Goal: Transaction & Acquisition: Purchase product/service

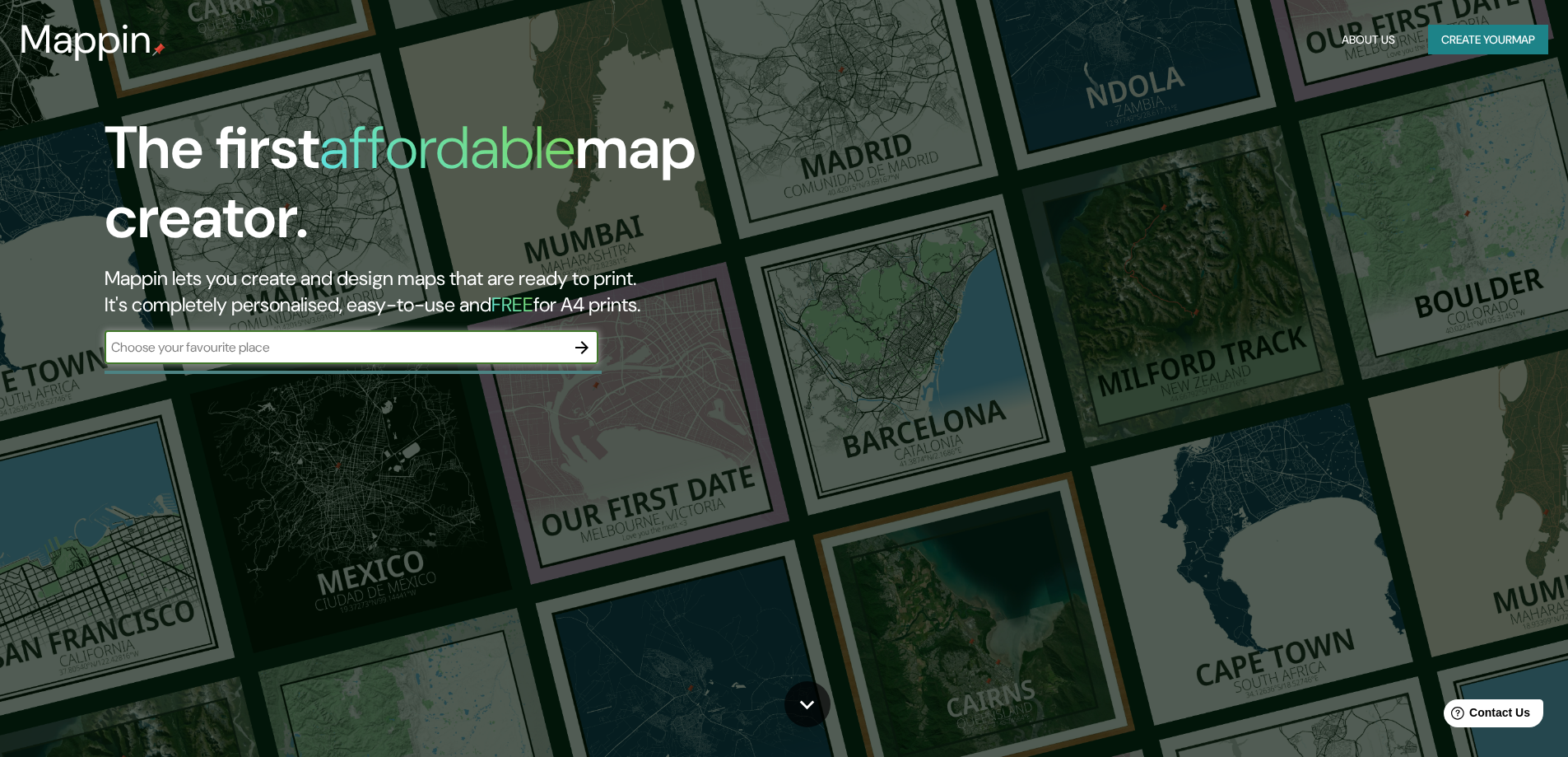
click at [406, 348] on input "text" at bounding box center [335, 347] width 461 height 19
type input "[STREET_ADDRESS][PERSON_NAME]"
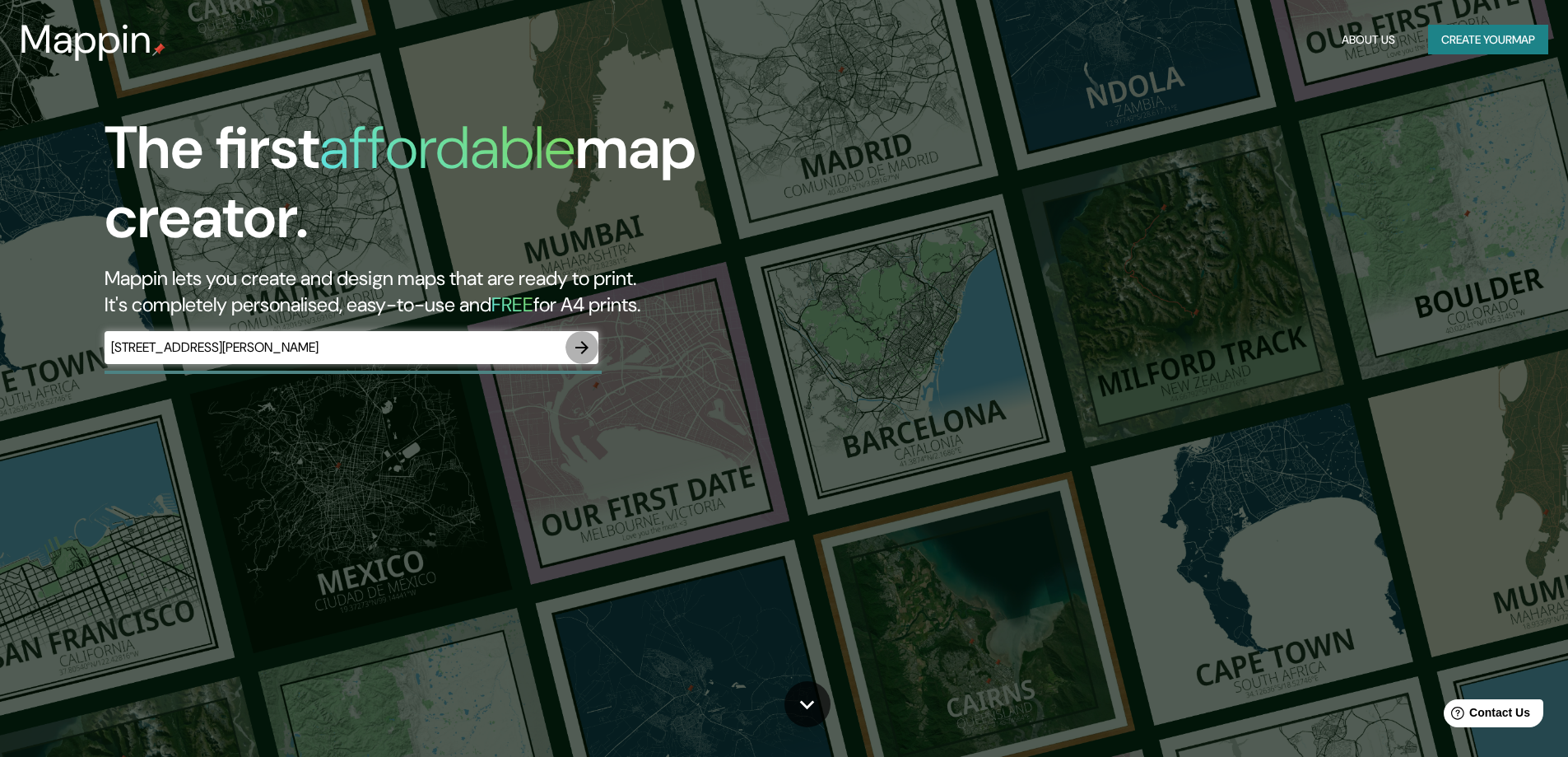
click at [585, 346] on icon "button" at bounding box center [582, 347] width 14 height 14
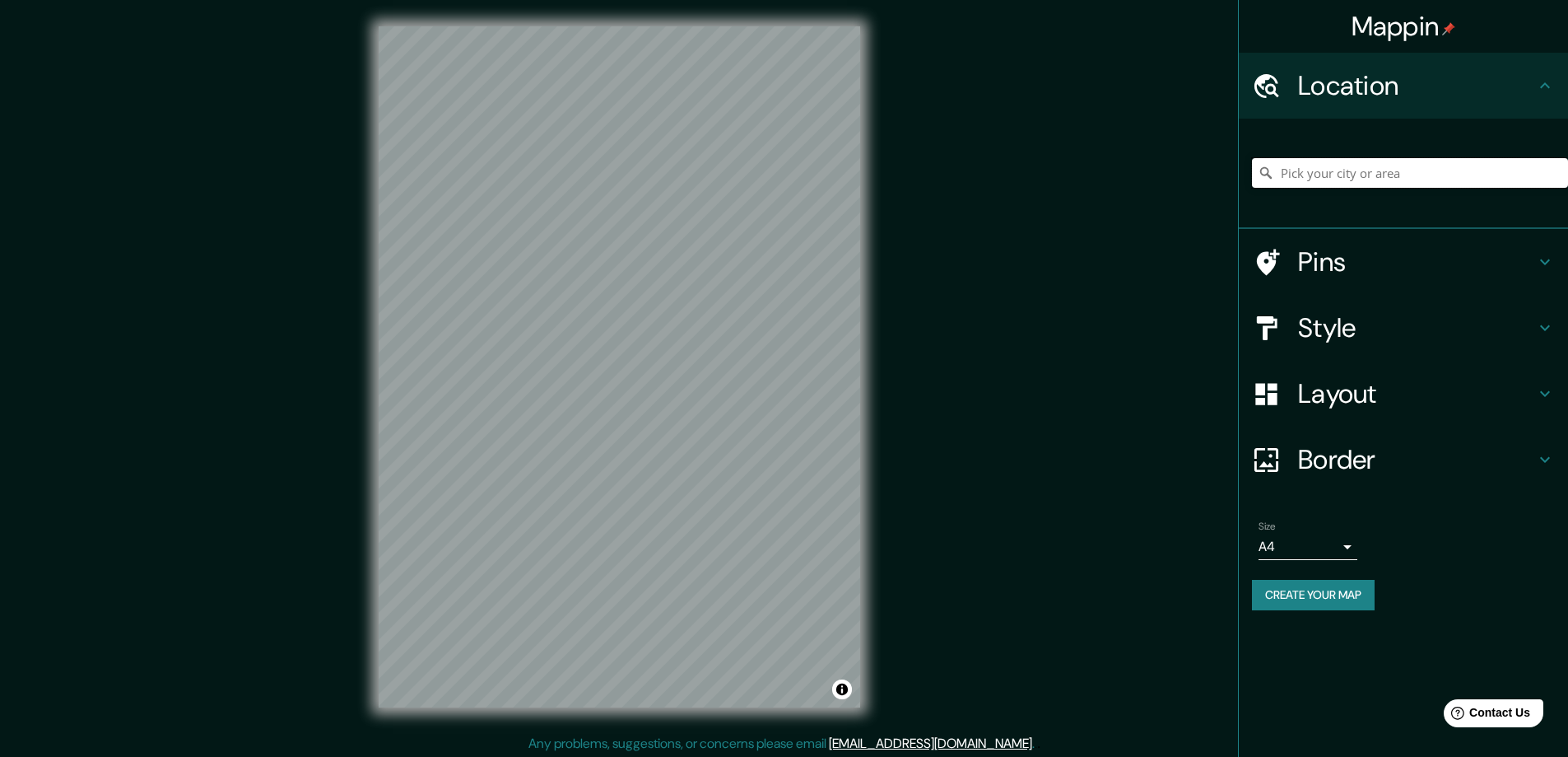
click at [1431, 167] on input "Pick your city or area" at bounding box center [1410, 172] width 316 height 30
paste input "[STREET_ADDRESS][PERSON_NAME]"
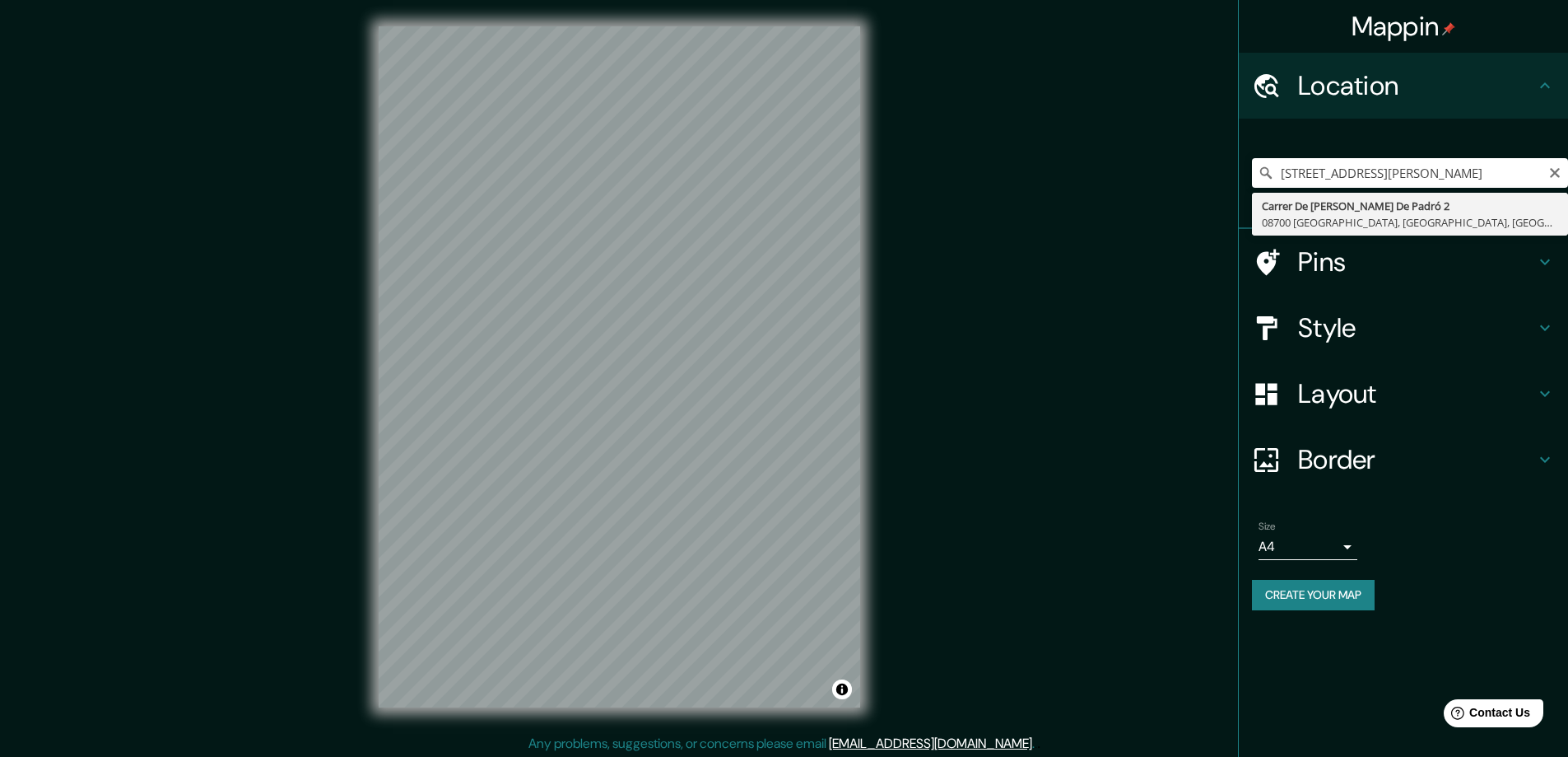
type input "[STREET_ADDRESS][PERSON_NAME]"
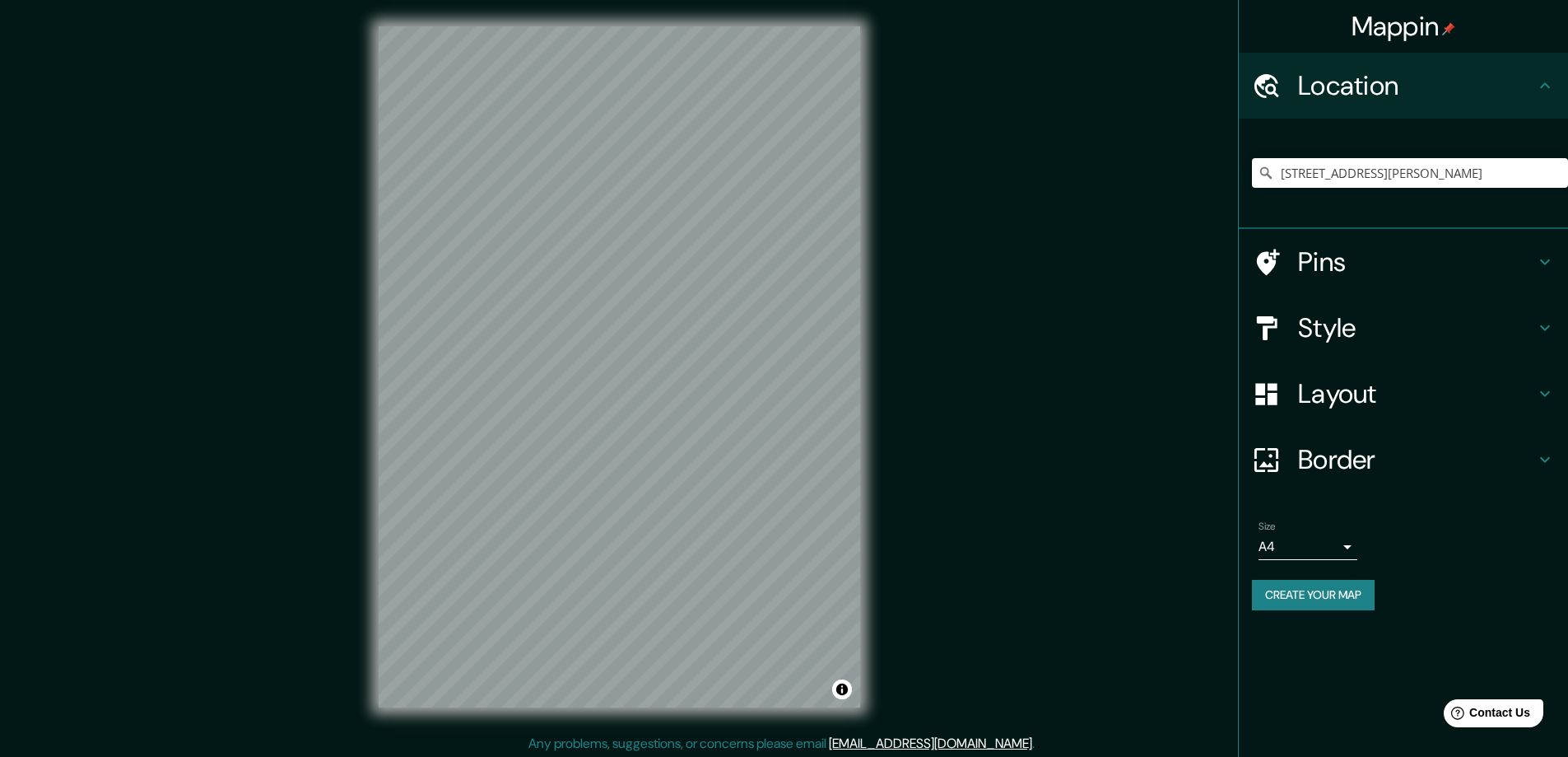
click at [1368, 329] on h4 "Style" at bounding box center [1417, 327] width 237 height 33
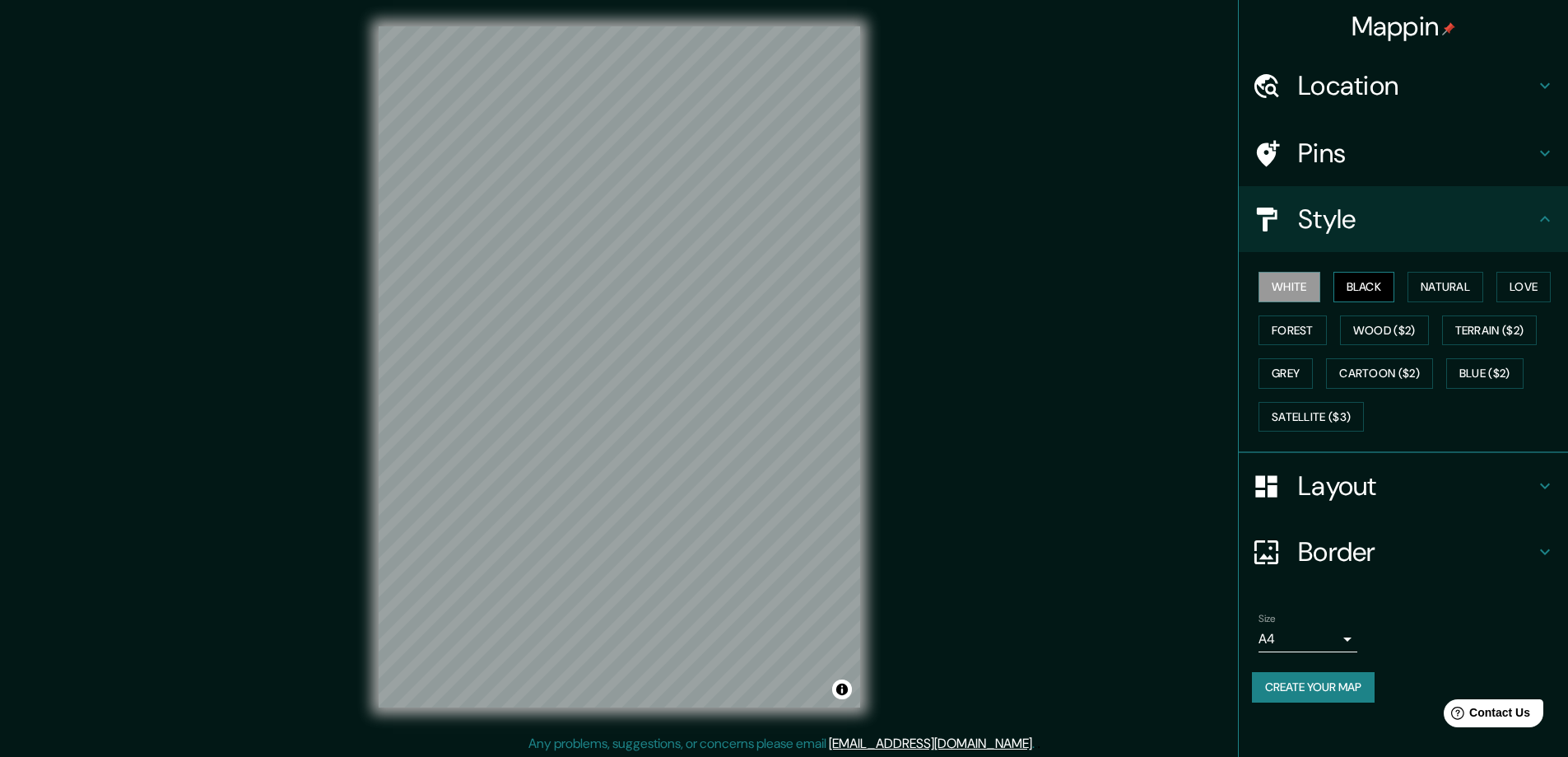
click at [1368, 286] on button "Black" at bounding box center [1364, 287] width 62 height 30
click at [1454, 285] on button "Natural" at bounding box center [1446, 287] width 76 height 30
click at [1533, 291] on button "Love" at bounding box center [1524, 287] width 54 height 30
click at [1303, 333] on button "Forest" at bounding box center [1293, 330] width 68 height 30
click at [1288, 415] on button "Satellite ($3)" at bounding box center [1311, 417] width 106 height 30
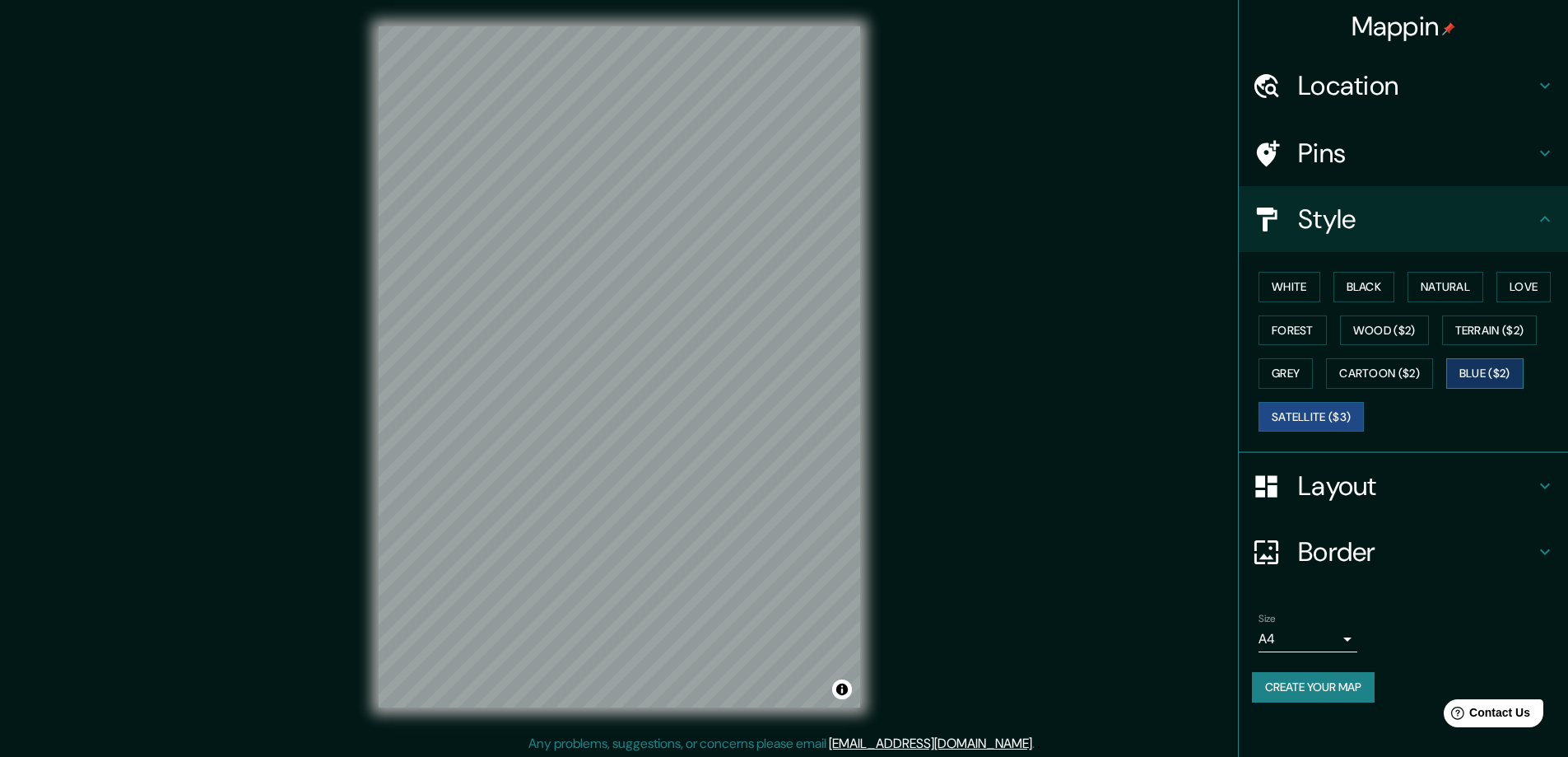
click at [1505, 377] on button "Blue ($2)" at bounding box center [1485, 373] width 78 height 30
click at [1391, 377] on button "Cartoon ($2)" at bounding box center [1380, 373] width 107 height 30
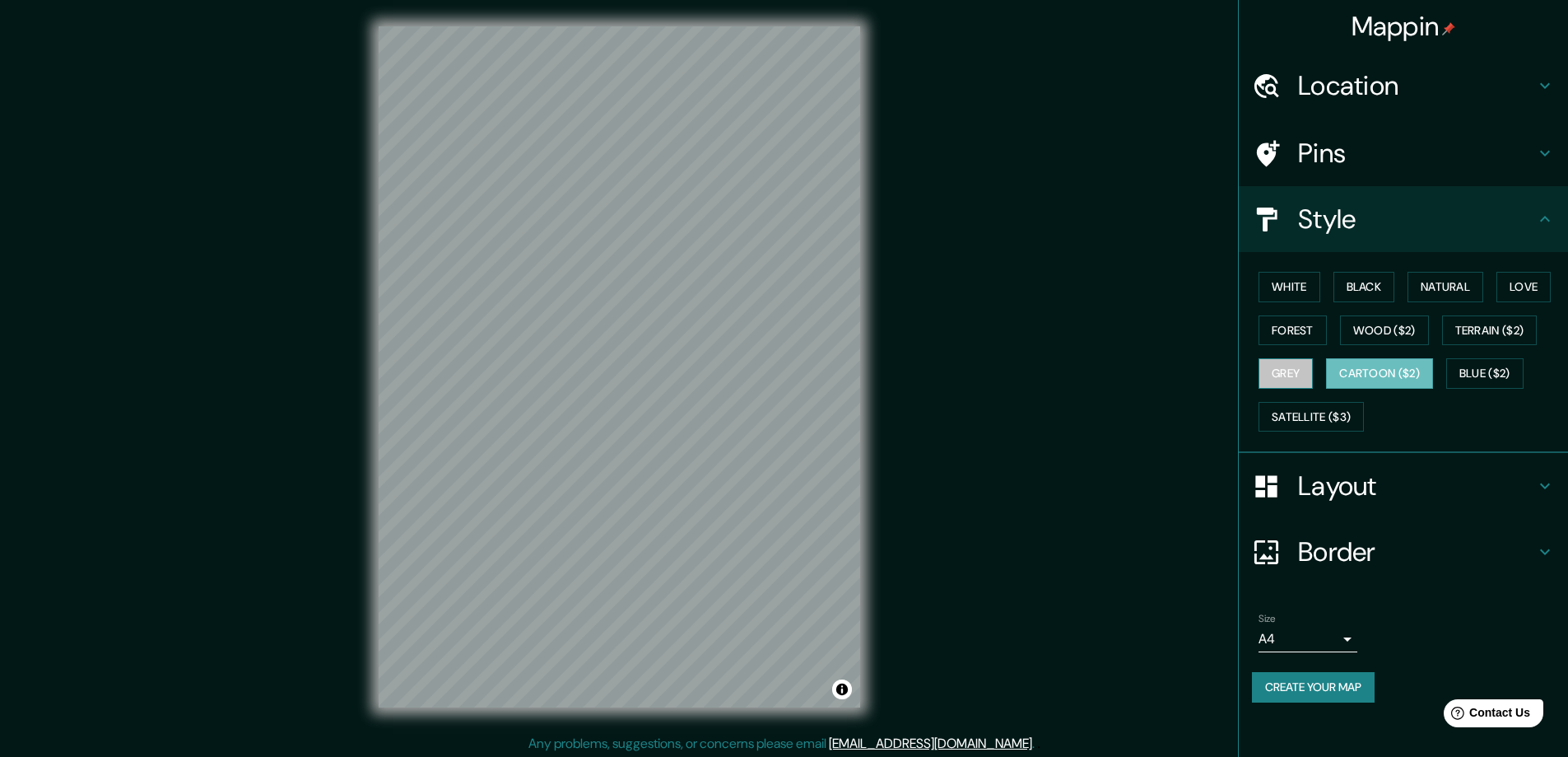
click at [1285, 376] on button "Grey" at bounding box center [1286, 373] width 54 height 30
click at [1286, 331] on button "Forest" at bounding box center [1293, 330] width 68 height 30
click at [1439, 297] on button "Natural" at bounding box center [1446, 287] width 76 height 30
click at [1285, 286] on button "White" at bounding box center [1289, 287] width 62 height 30
click at [1369, 280] on button "Black" at bounding box center [1364, 287] width 62 height 30
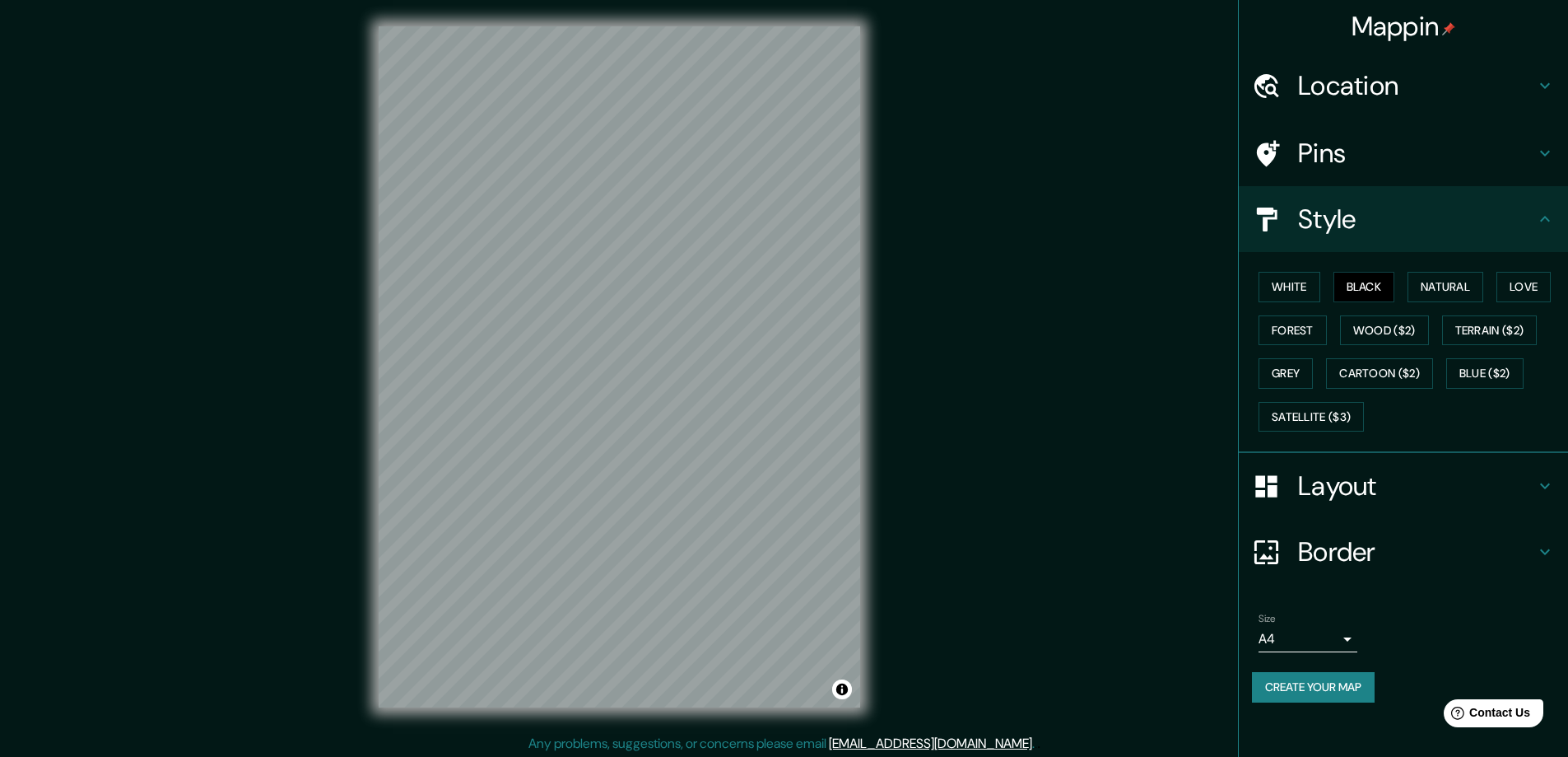
scroll to position [3, 0]
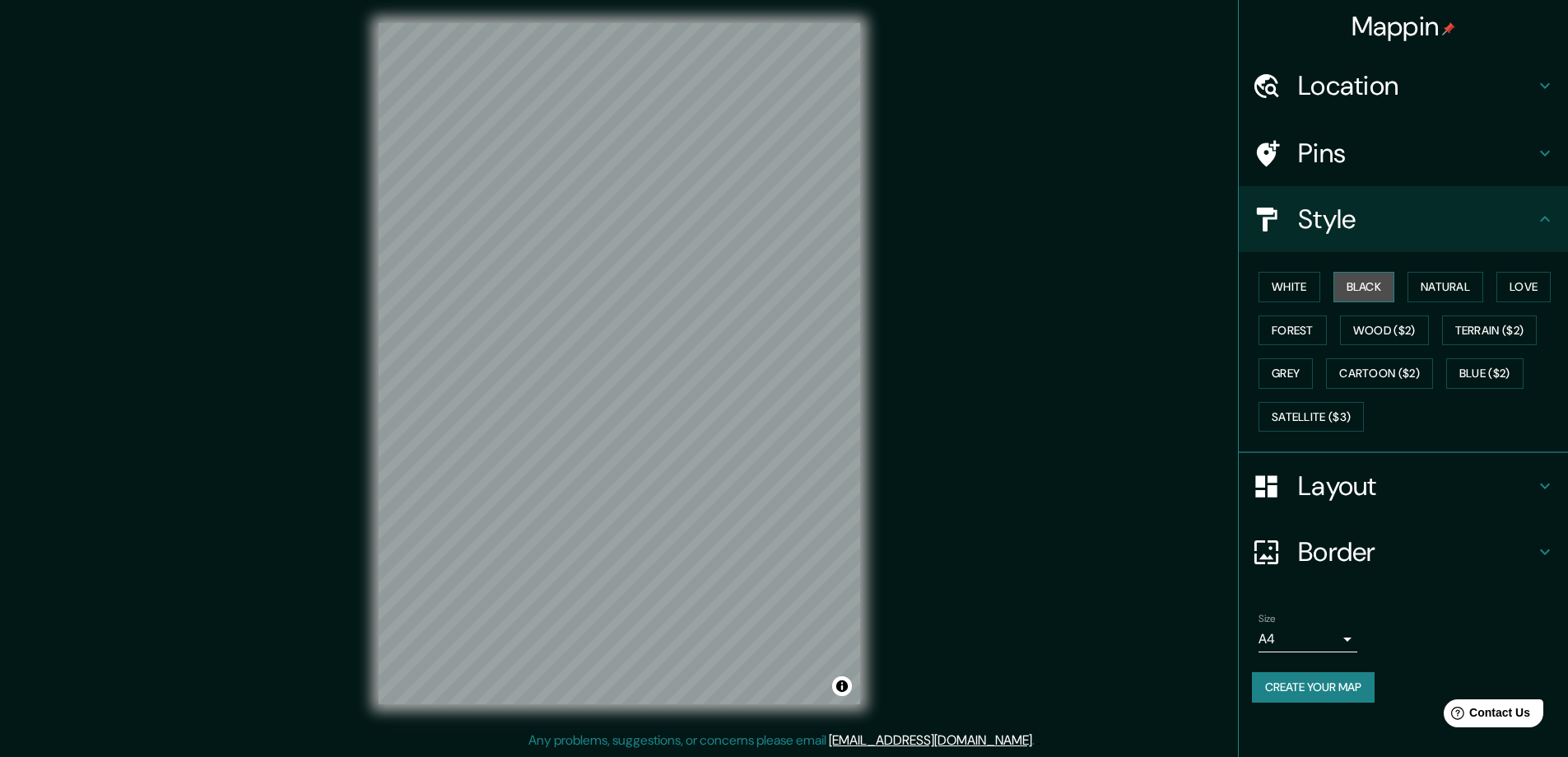
click at [1373, 282] on button "Black" at bounding box center [1364, 287] width 62 height 30
click at [1306, 286] on button "White" at bounding box center [1289, 287] width 62 height 30
click at [1423, 333] on button "Wood ($2)" at bounding box center [1384, 330] width 89 height 30
click at [1510, 335] on button "Terrain ($2)" at bounding box center [1489, 330] width 95 height 30
click at [1304, 366] on button "Grey" at bounding box center [1286, 373] width 54 height 30
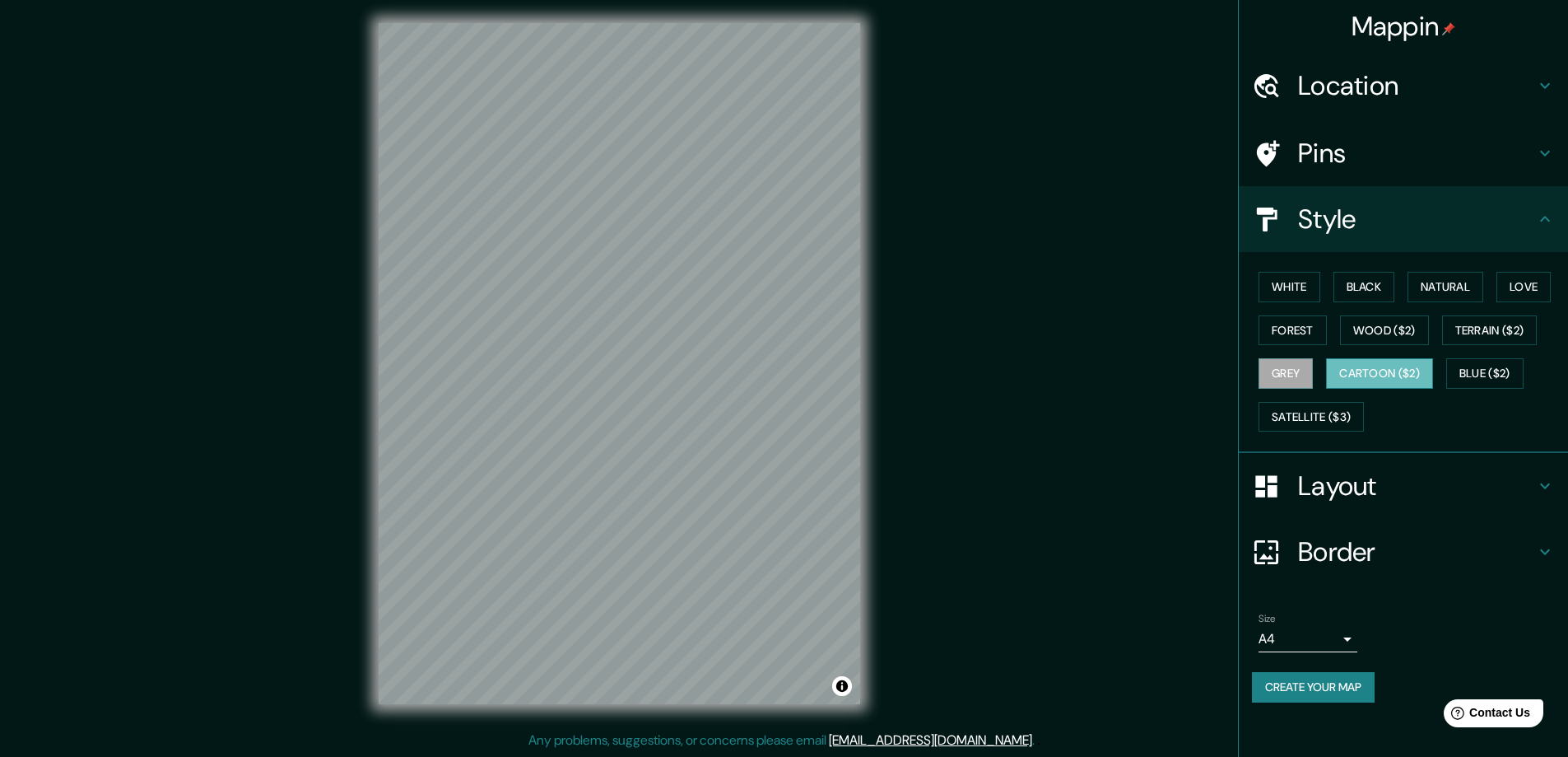
click at [1367, 374] on button "Cartoon ($2)" at bounding box center [1380, 373] width 107 height 30
click at [1475, 381] on button "Blue ($2)" at bounding box center [1485, 373] width 78 height 30
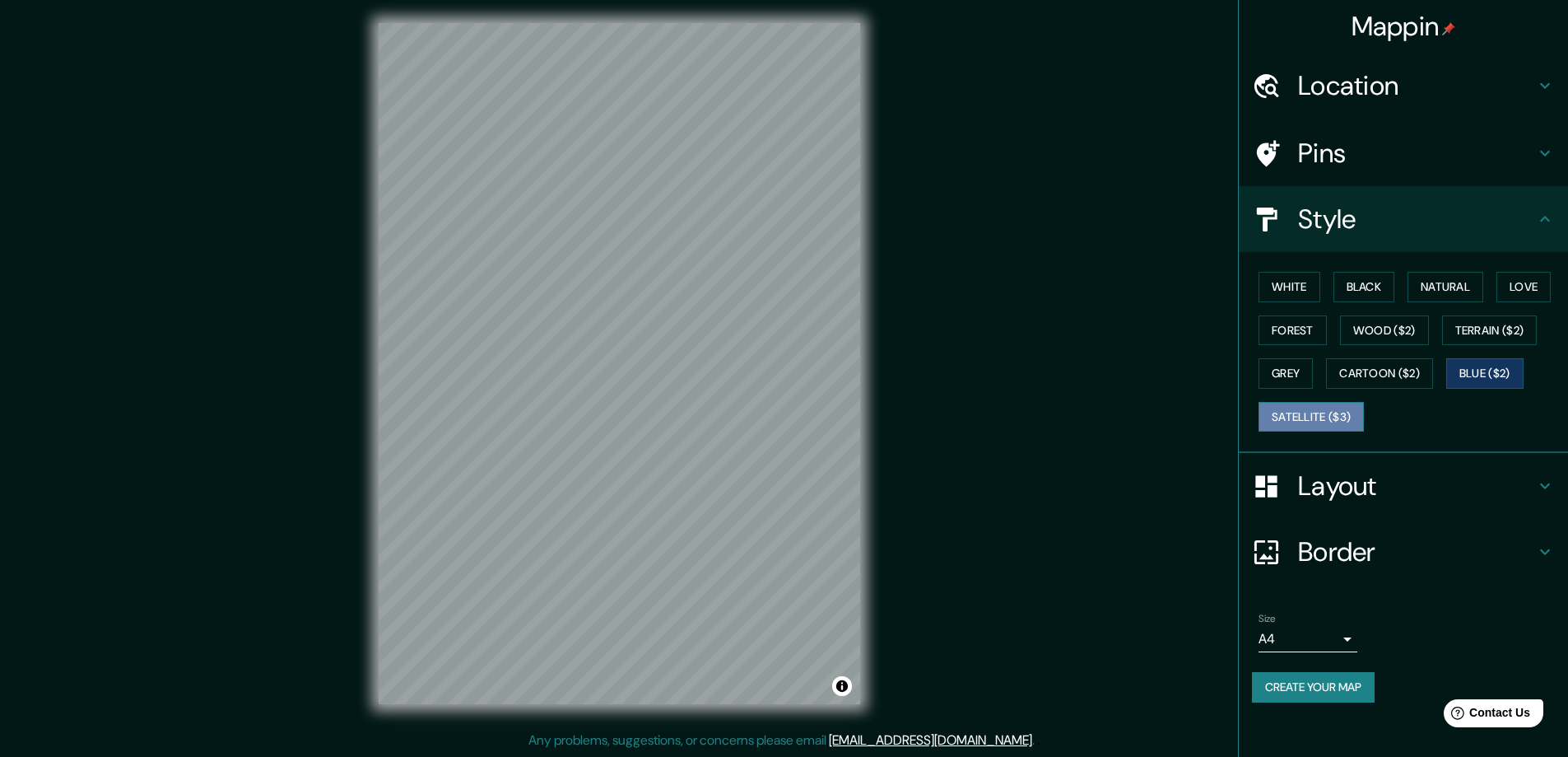
click at [1358, 414] on button "Satellite ($3)" at bounding box center [1311, 417] width 106 height 30
click at [1302, 286] on button "White" at bounding box center [1289, 287] width 62 height 30
click at [1396, 283] on button "Black" at bounding box center [1364, 287] width 62 height 30
click at [1311, 286] on button "White" at bounding box center [1289, 287] width 62 height 30
click at [1391, 491] on h4 "Layout" at bounding box center [1417, 485] width 237 height 33
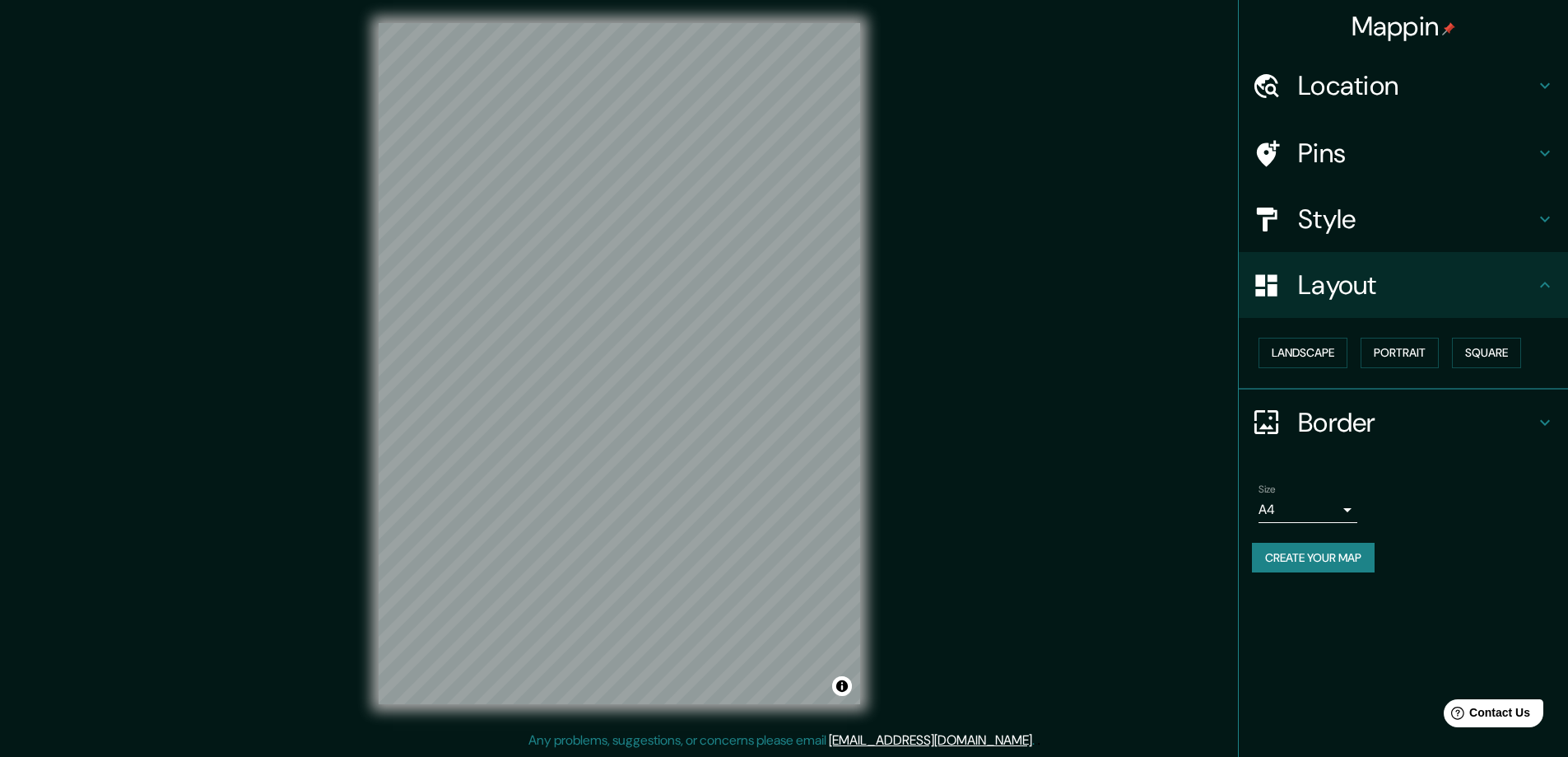
click at [1401, 215] on h4 "Style" at bounding box center [1417, 219] width 237 height 33
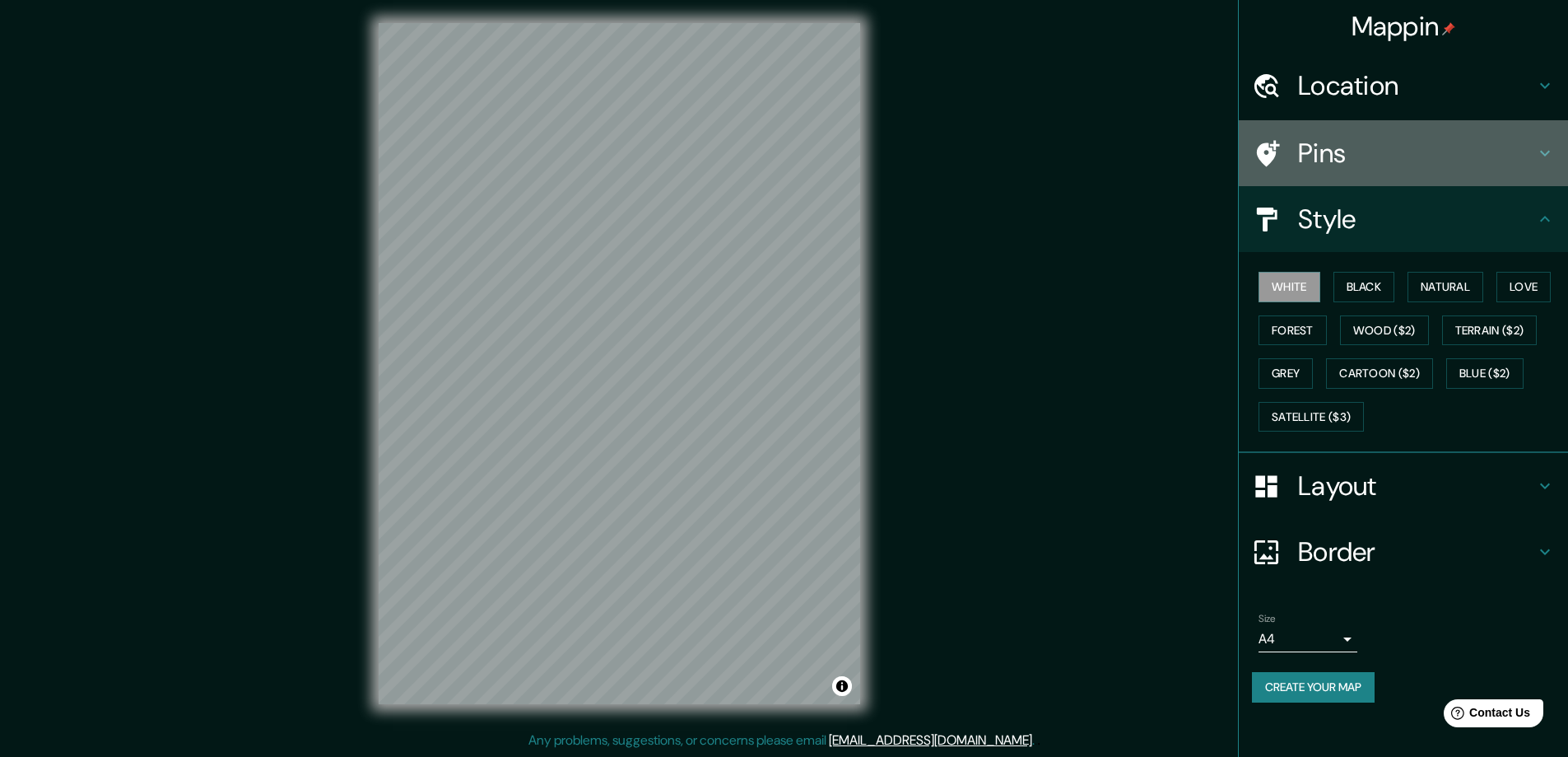
click at [1386, 172] on div "Pins" at bounding box center [1404, 153] width 329 height 66
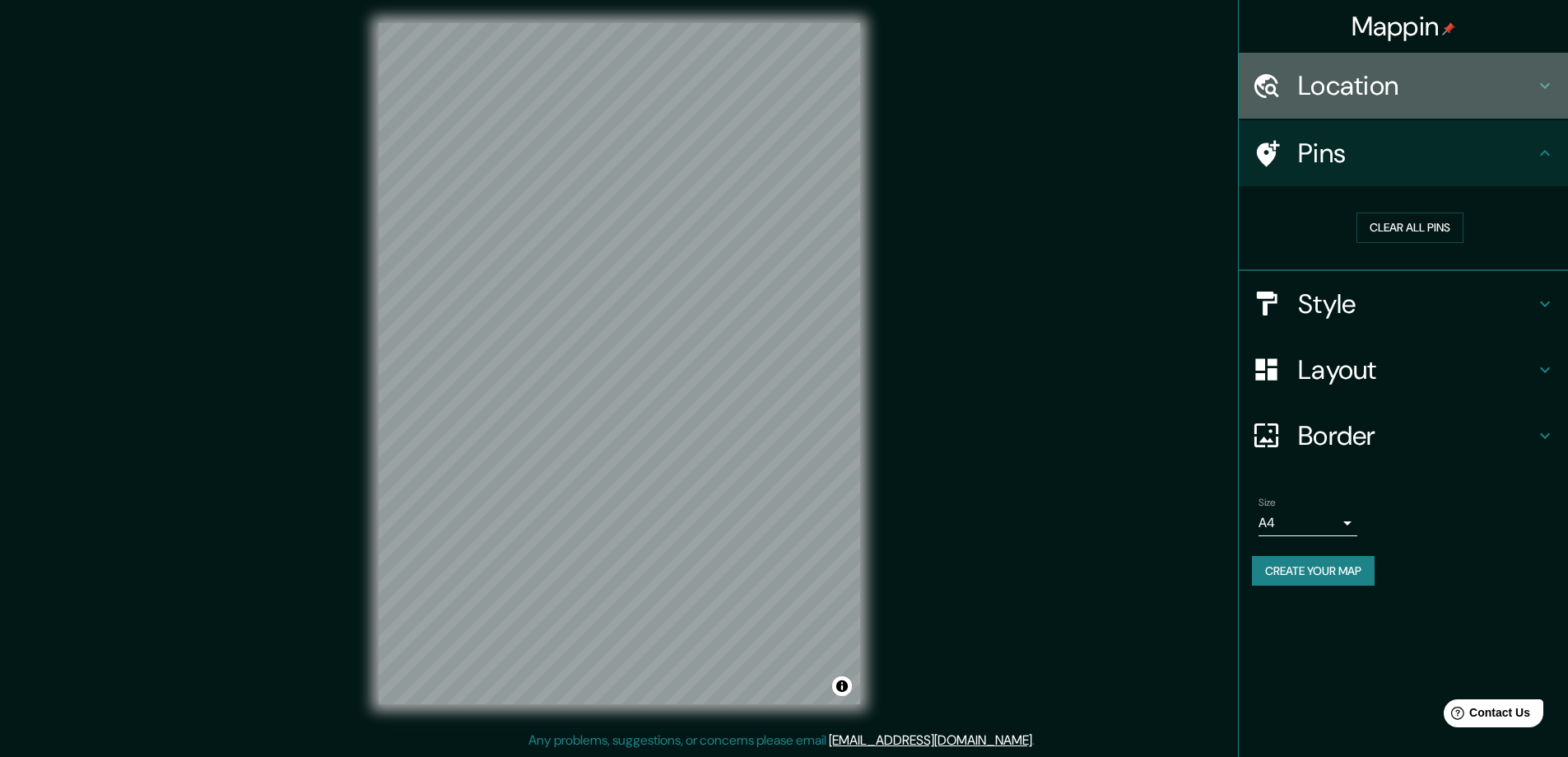
click at [1353, 101] on h4 "Location" at bounding box center [1417, 85] width 237 height 33
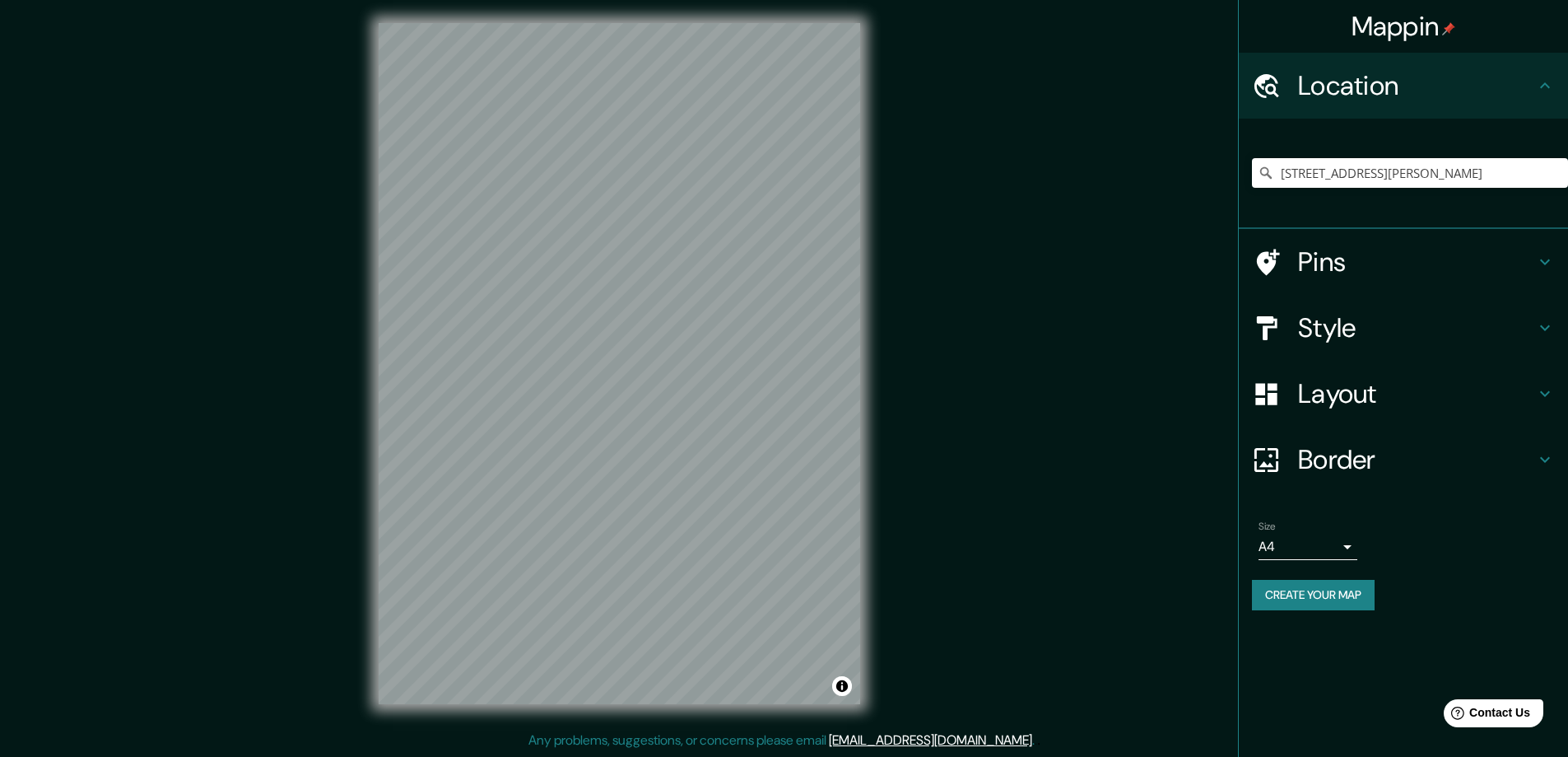
click at [1368, 319] on h4 "Style" at bounding box center [1417, 327] width 237 height 33
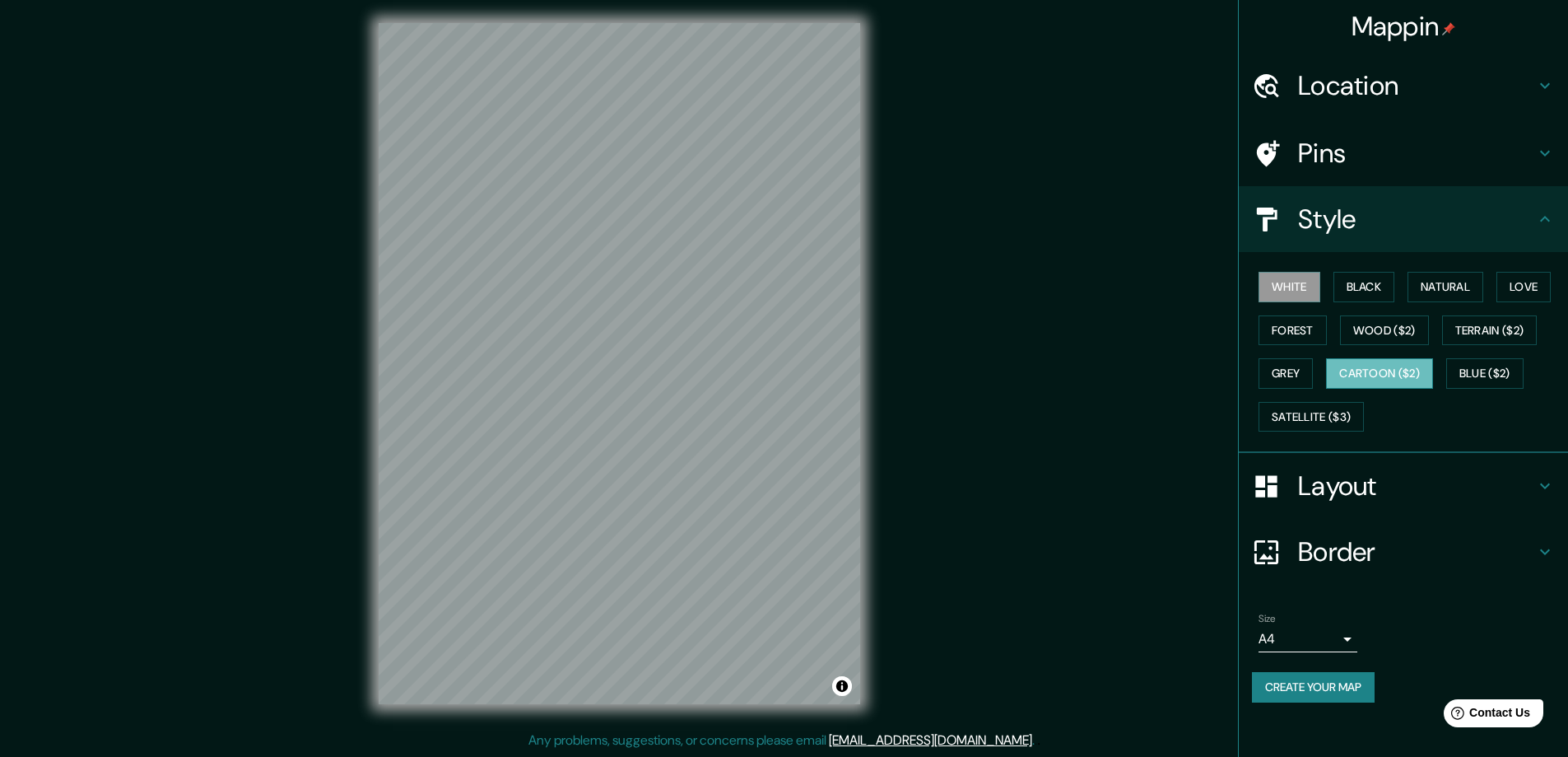
click at [1354, 366] on button "Cartoon ($2)" at bounding box center [1380, 373] width 107 height 30
click at [1313, 370] on button "Grey" at bounding box center [1286, 373] width 54 height 30
